Goal: Task Accomplishment & Management: Manage account settings

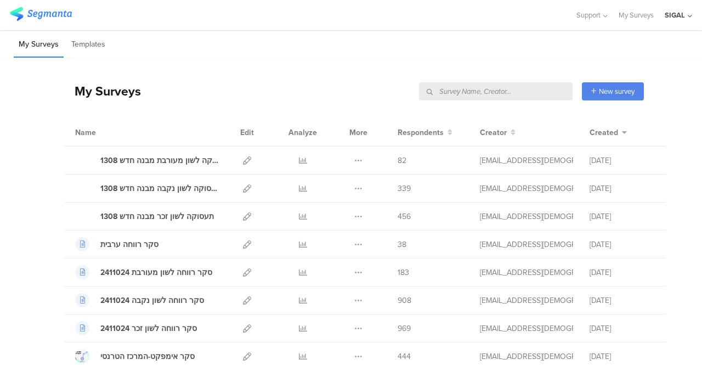
click at [673, 14] on div "SIGAL" at bounding box center [675, 15] width 20 height 10
click at [674, 15] on div "SIGAL" at bounding box center [675, 15] width 20 height 10
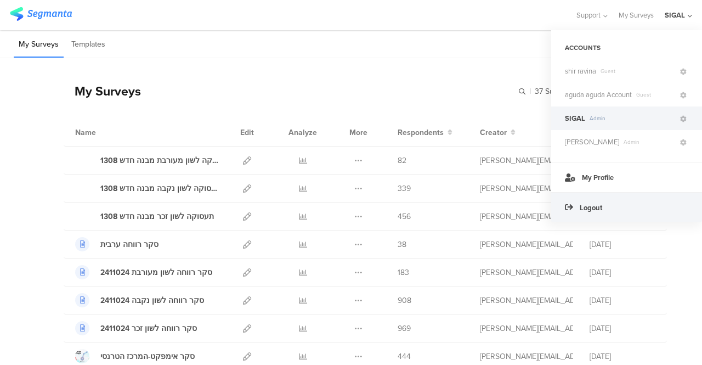
click at [588, 205] on span "Logout" at bounding box center [591, 207] width 22 height 10
